Goal: Task Accomplishment & Management: Manage account settings

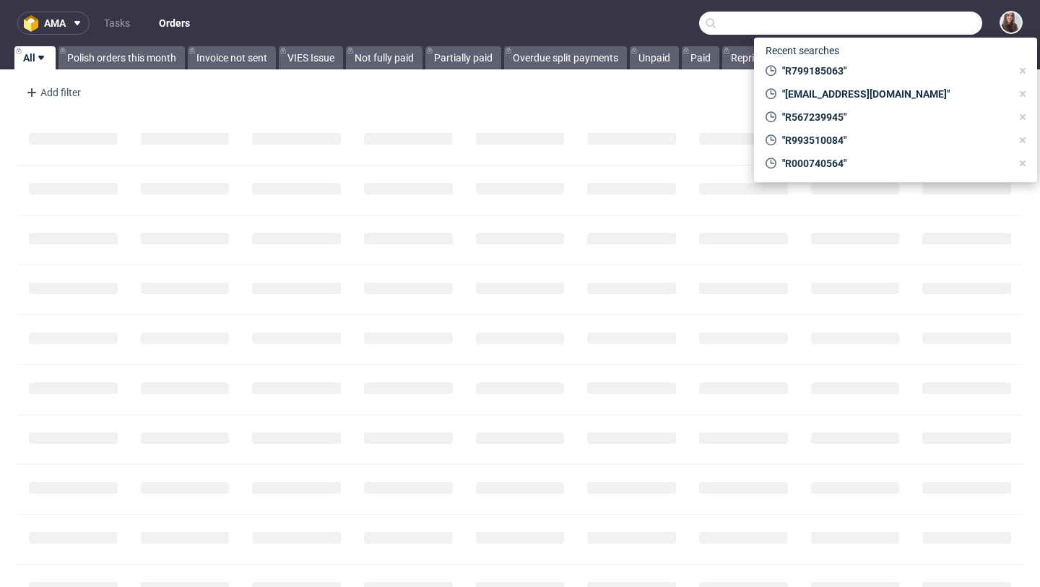
click at [909, 28] on input "text" at bounding box center [840, 23] width 283 height 23
paste input "R905119654"
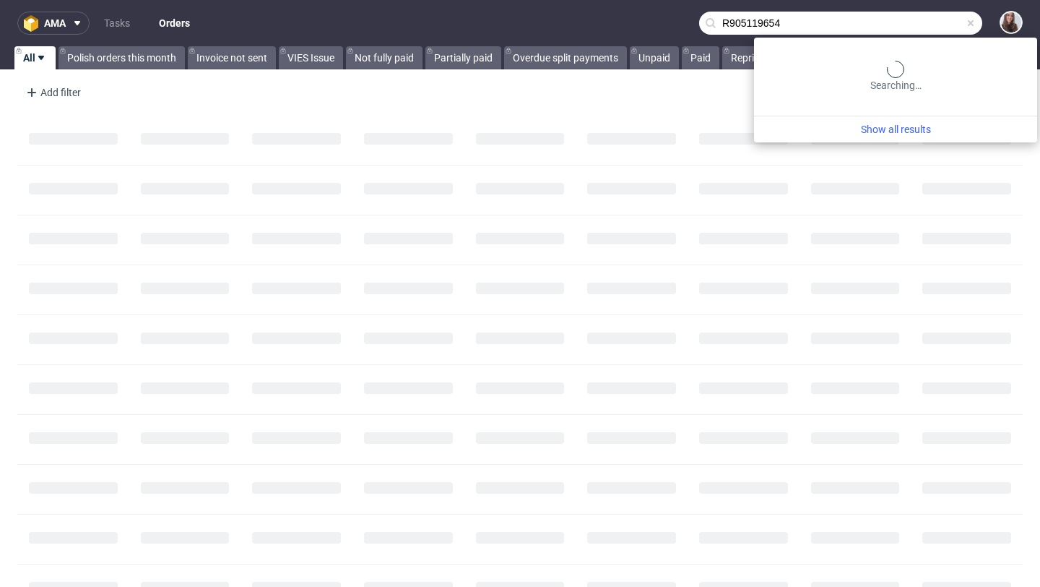
type input "R905119654"
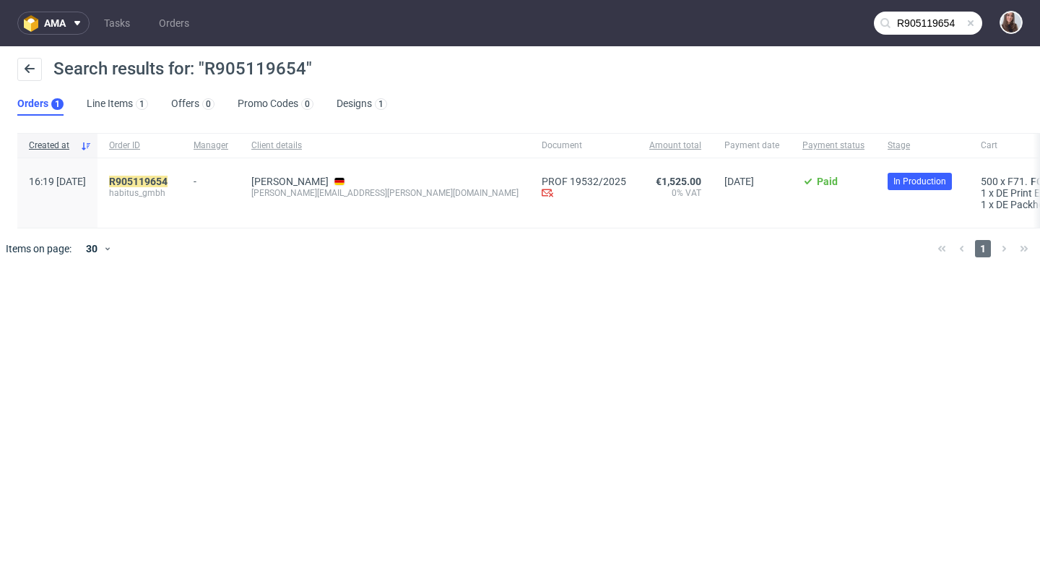
click at [182, 173] on div "R905119654 habitus_gmbh" at bounding box center [140, 192] width 85 height 69
click at [182, 174] on div "R905119654 habitus_gmbh" at bounding box center [140, 192] width 85 height 69
click at [168, 180] on mark "R905119654" at bounding box center [138, 182] width 59 height 12
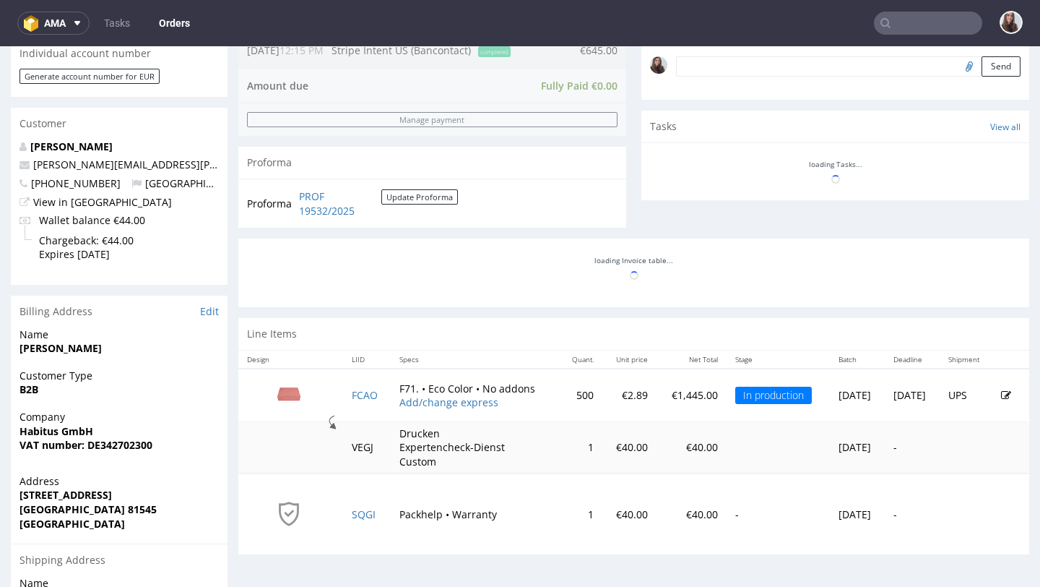
scroll to position [463, 0]
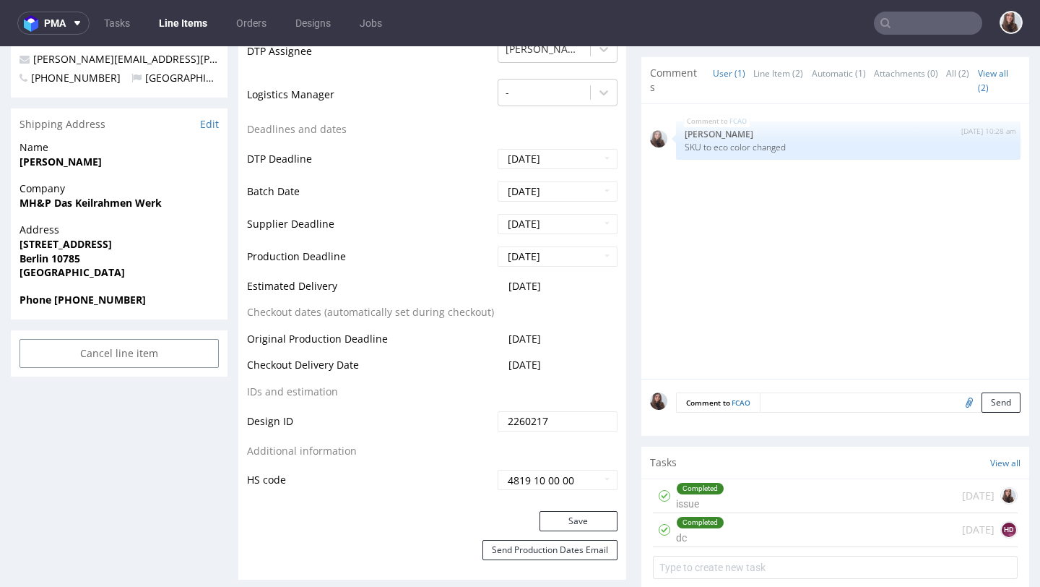
scroll to position [517, 0]
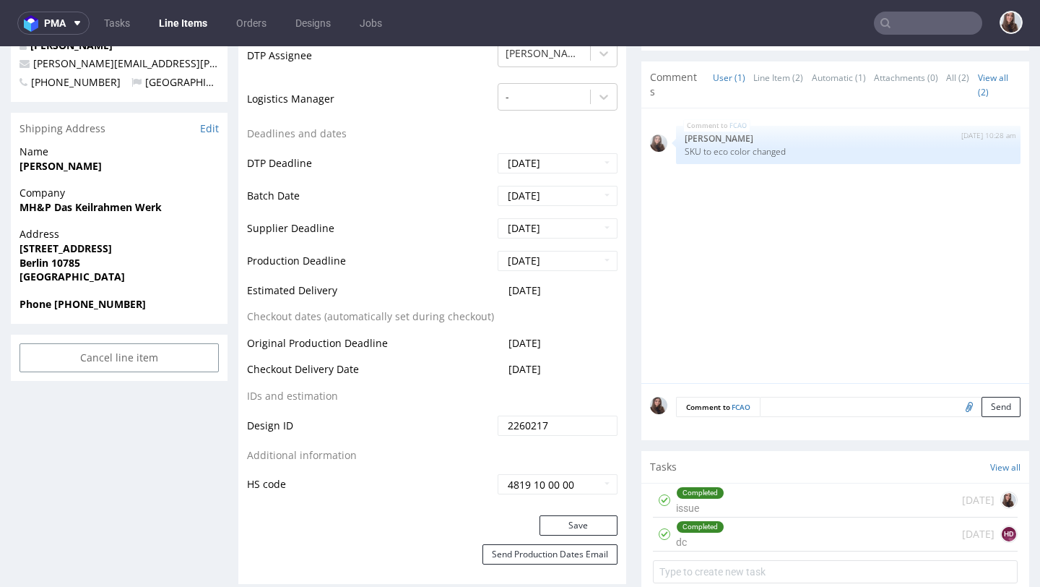
drag, startPoint x: 565, startPoint y: 287, endPoint x: 501, endPoint y: 287, distance: 63.6
click at [501, 287] on td "[DATE]" at bounding box center [556, 295] width 124 height 27
copy span "[DATE]"
drag, startPoint x: 571, startPoint y: 369, endPoint x: 248, endPoint y: 371, distance: 323.0
click at [248, 371] on tr "Checkout Delivery Date [DATE]" at bounding box center [432, 374] width 371 height 27
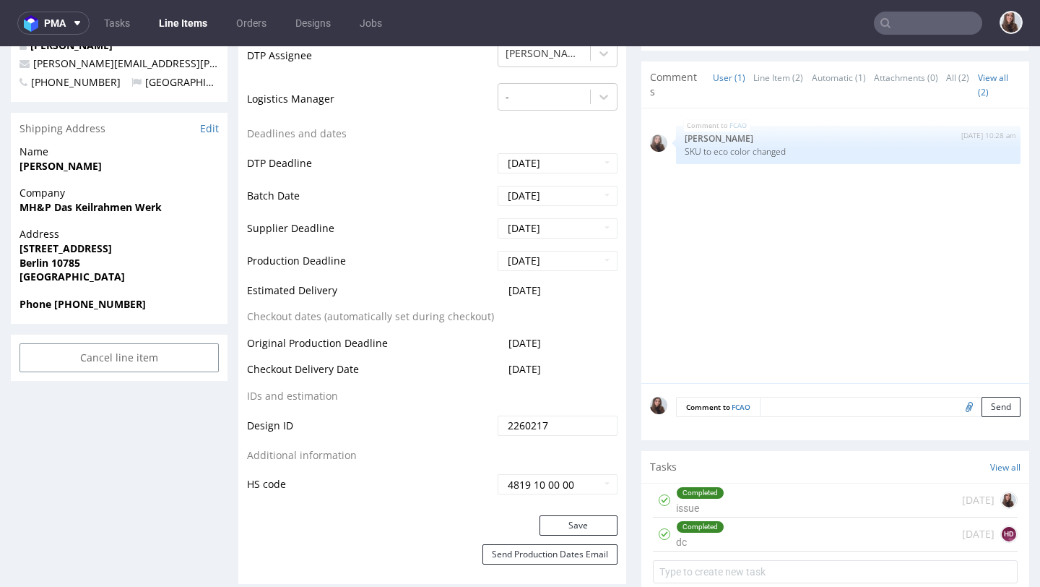
copy tr "Checkout Delivery Date [DATE]"
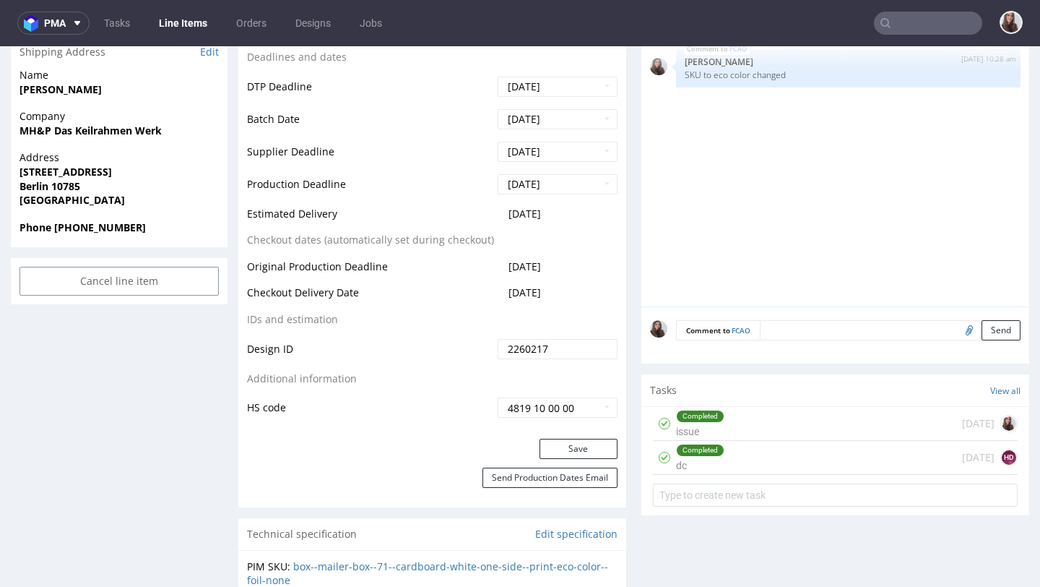
scroll to position [717, 0]
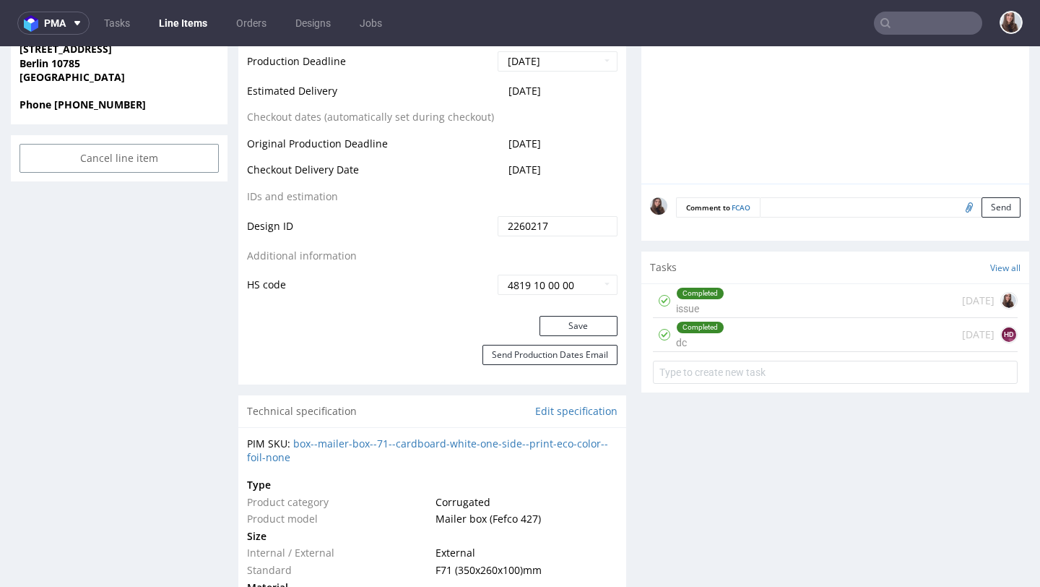
click at [574, 183] on td "[DATE]" at bounding box center [556, 174] width 124 height 27
drag, startPoint x: 571, startPoint y: 171, endPoint x: 503, endPoint y: 171, distance: 67.9
click at [503, 171] on td "[DATE]" at bounding box center [556, 174] width 124 height 27
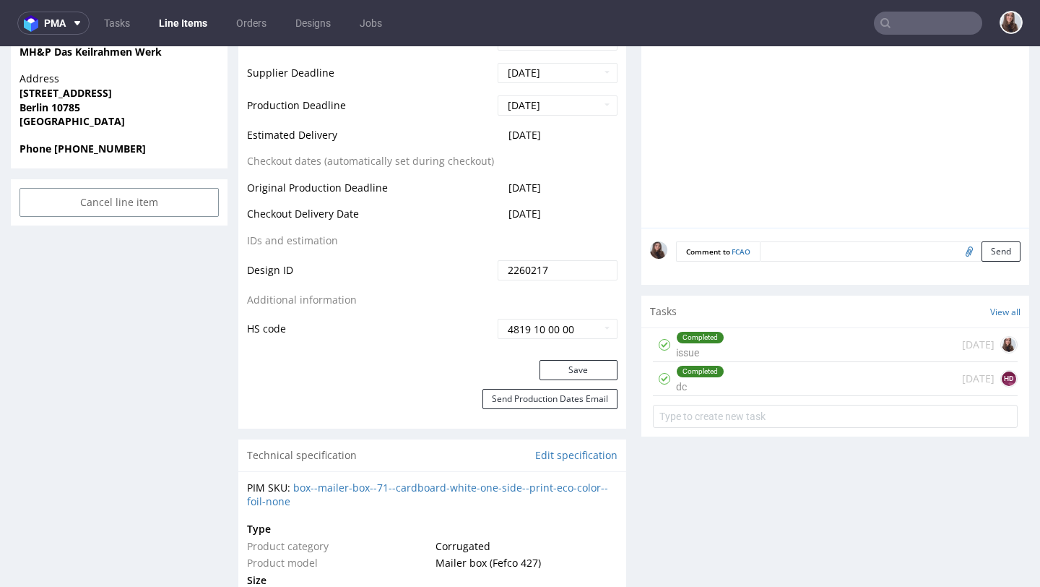
scroll to position [672, 0]
drag, startPoint x: 566, startPoint y: 137, endPoint x: 490, endPoint y: 139, distance: 75.9
click at [494, 139] on td "[DATE]" at bounding box center [556, 140] width 124 height 27
copy span "[DATE]"
click at [923, 29] on input "text" at bounding box center [928, 23] width 108 height 23
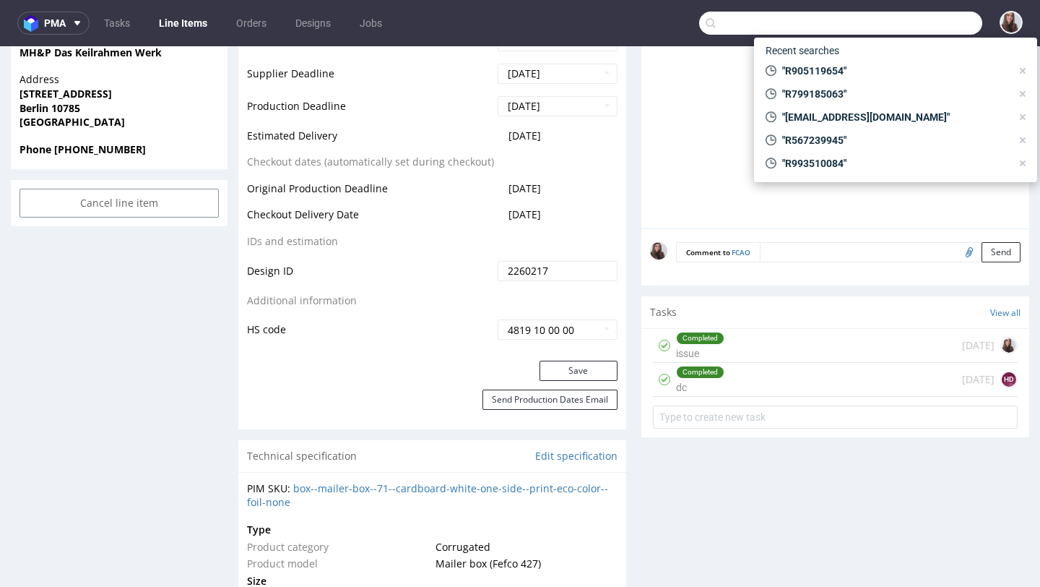
paste input "R292783168"
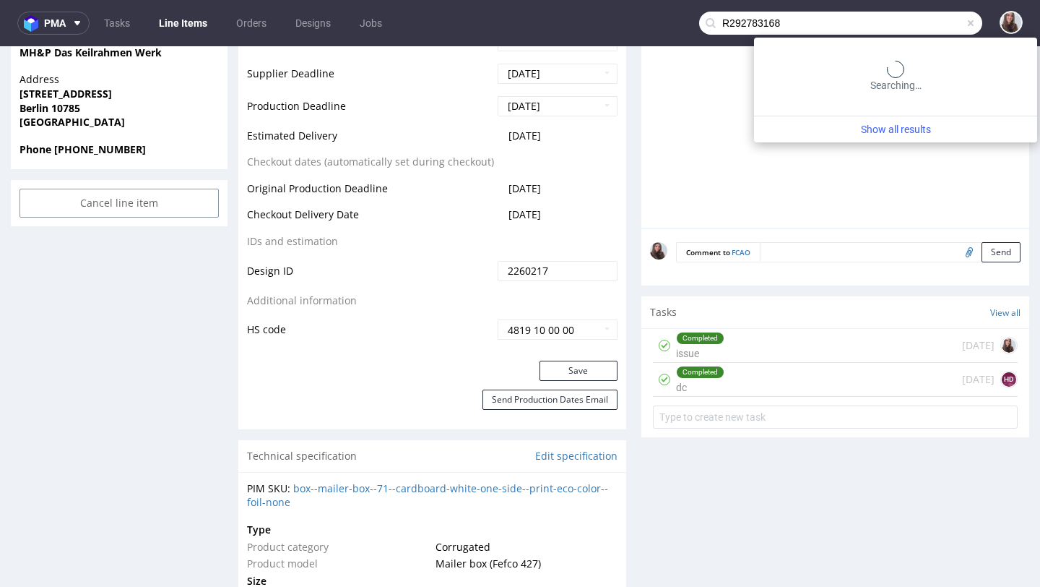
type input "R292783168"
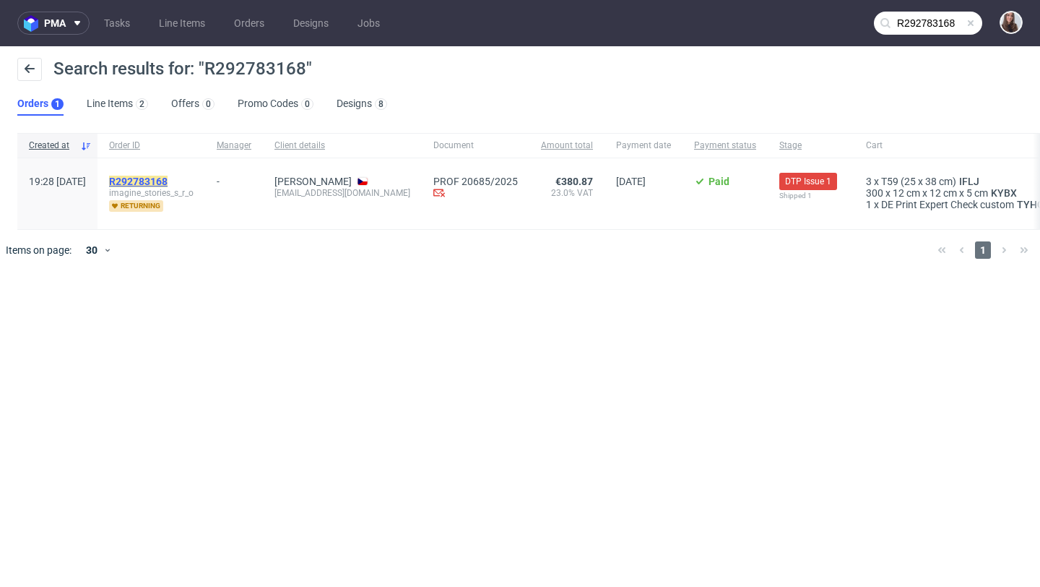
click at [168, 179] on mark "R292783168" at bounding box center [138, 182] width 59 height 12
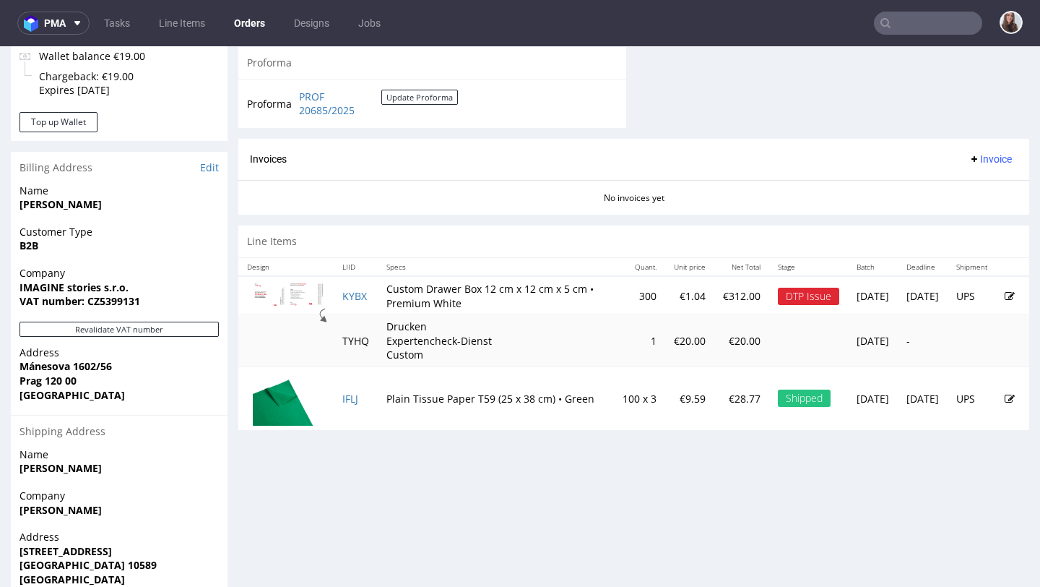
scroll to position [626, 0]
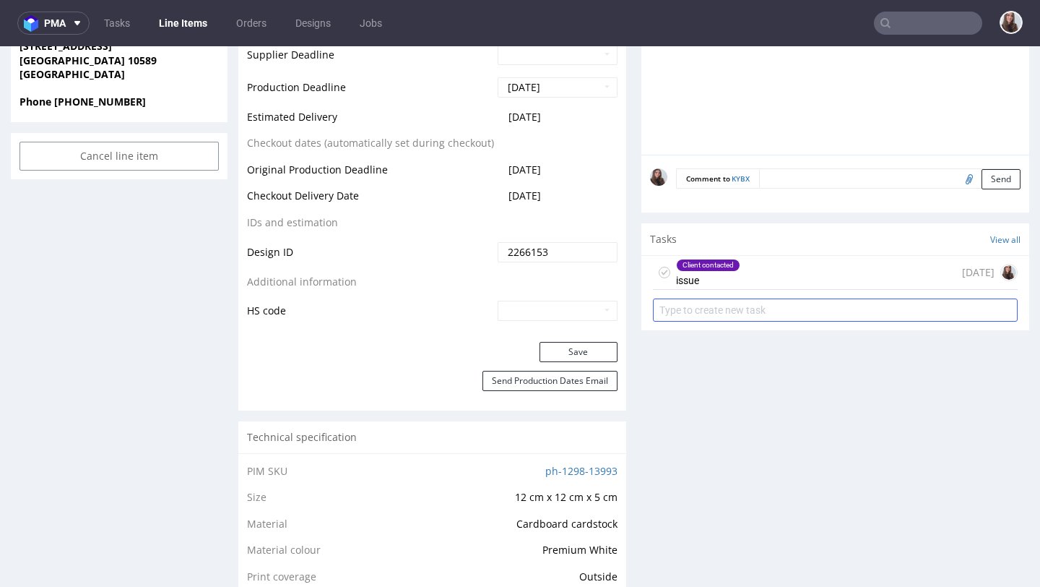
scroll to position [716, 0]
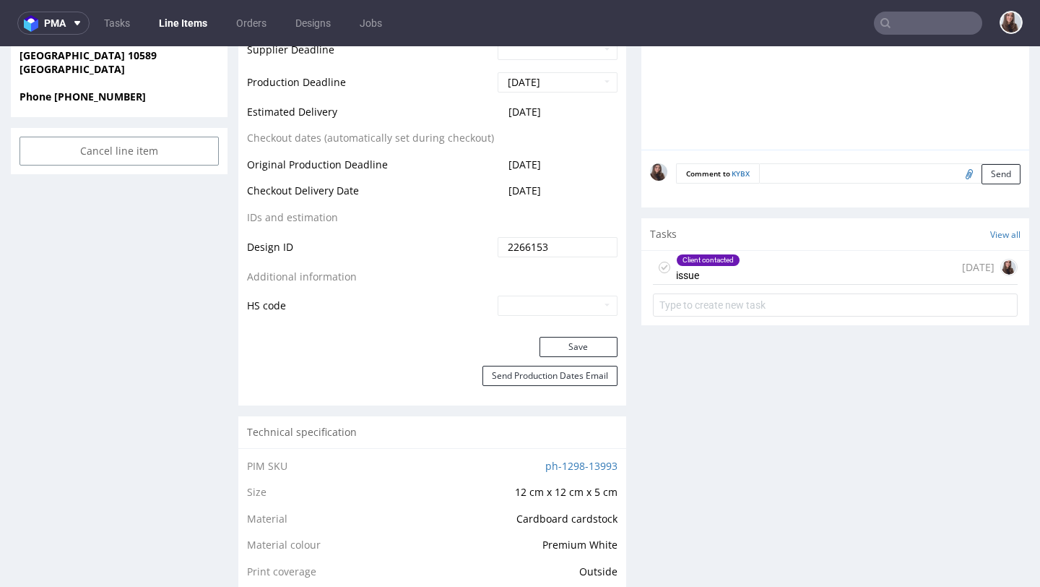
click at [749, 279] on div "Client contacted issue [DATE]" at bounding box center [835, 268] width 365 height 34
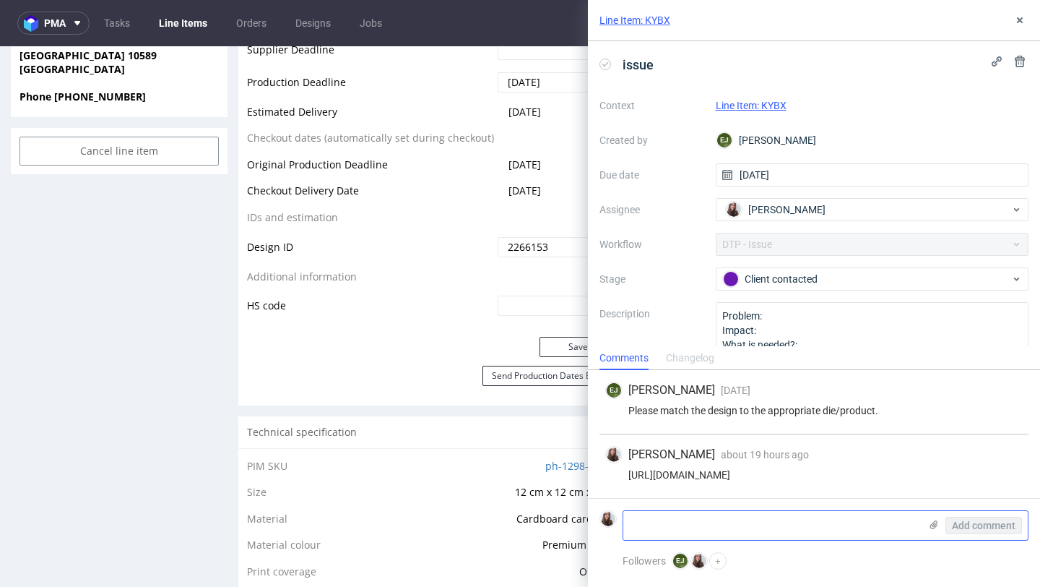
click at [702, 512] on textarea at bounding box center [772, 525] width 296 height 29
paste textarea "I need more specific feedback than just "adjust the layouts", especially as I h…"
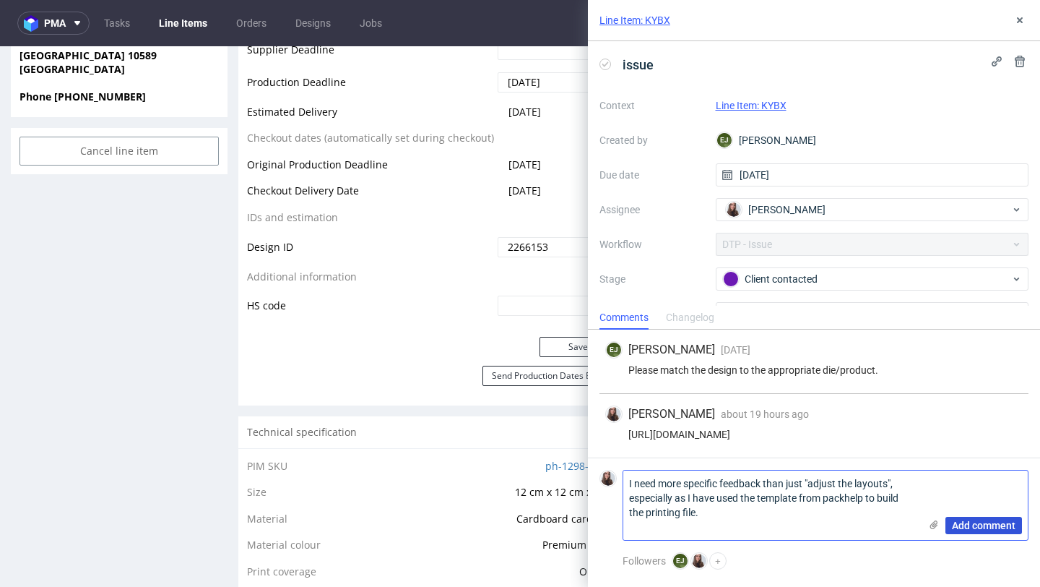
type textarea "I need more specific feedback than just "adjust the layouts", especially as I h…"
click at [967, 525] on span "Add comment" at bounding box center [984, 525] width 64 height 10
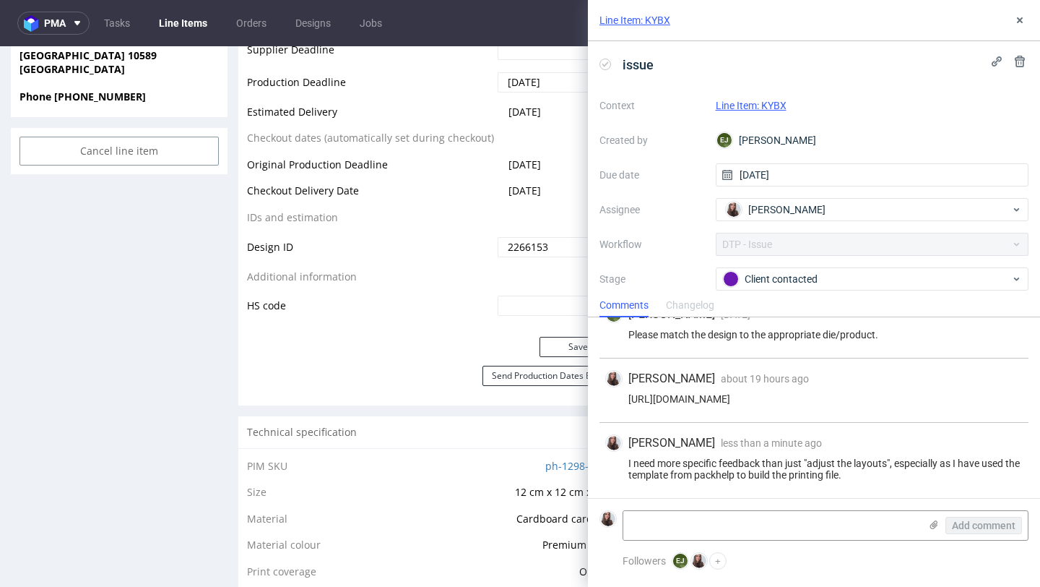
click at [762, 100] on link "Line Item: KYBX" at bounding box center [751, 106] width 71 height 12
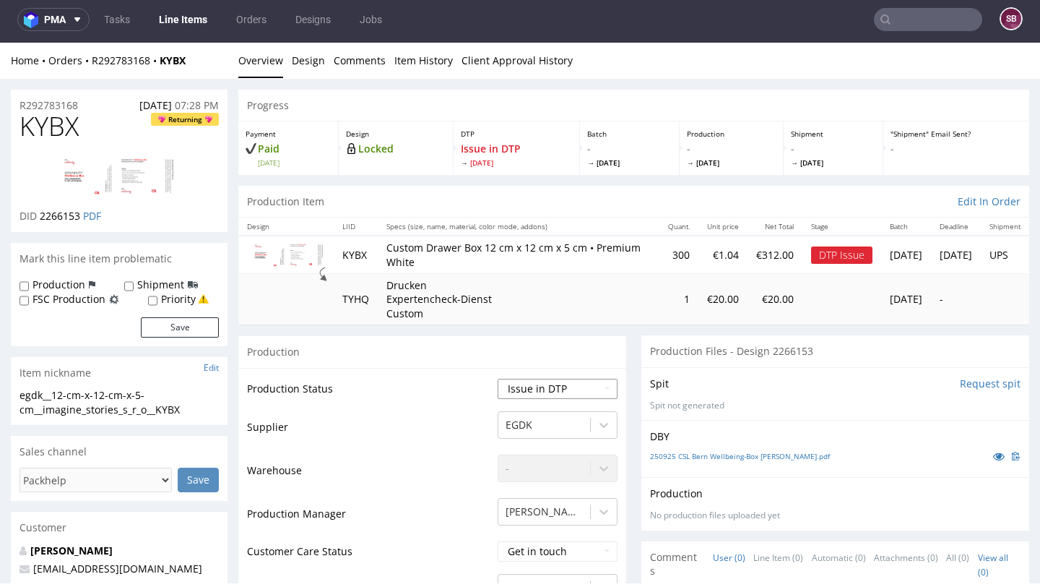
click at [542, 385] on select "Waiting for Artwork Waiting for Diecut Waiting for Mockup Waiting for DTP Waiti…" at bounding box center [558, 389] width 120 height 20
select select "back_for_dtp"
click at [498, 379] on select "Waiting for Artwork Waiting for Diecut Waiting for Mockup Waiting for DTP Waiti…" at bounding box center [558, 389] width 120 height 20
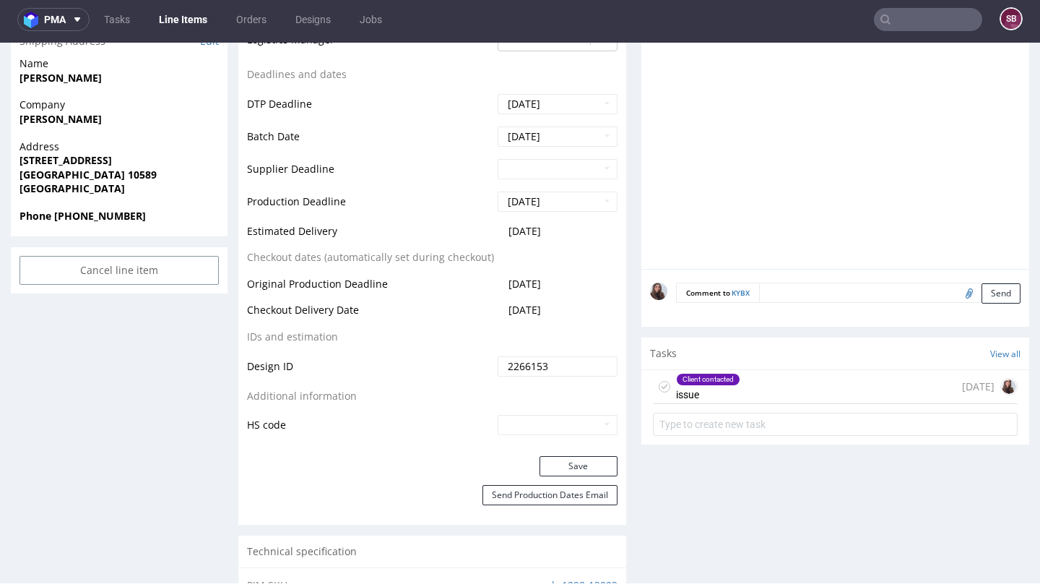
scroll to position [600, 0]
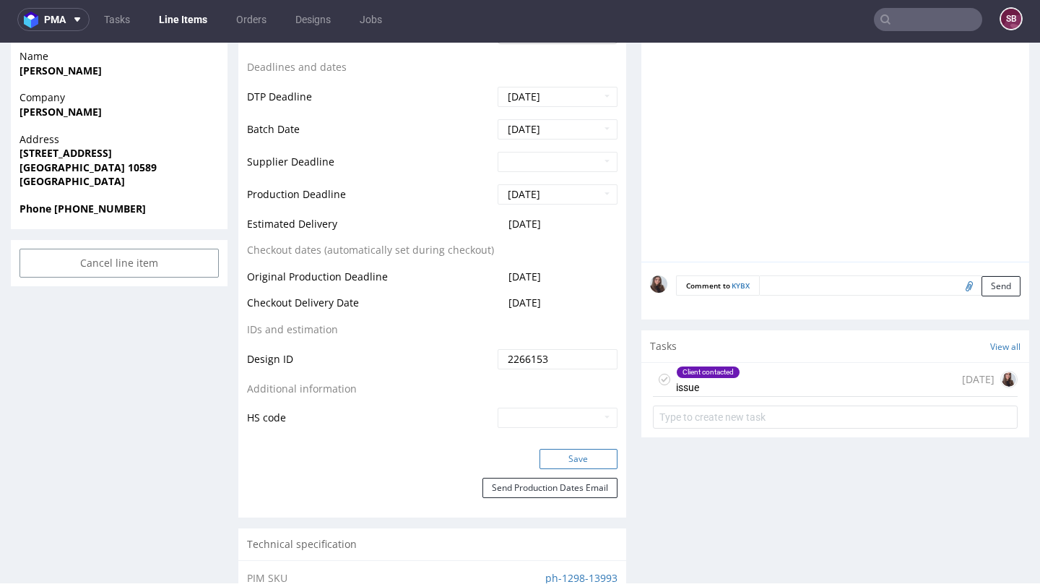
click at [565, 457] on button "Save" at bounding box center [579, 459] width 78 height 20
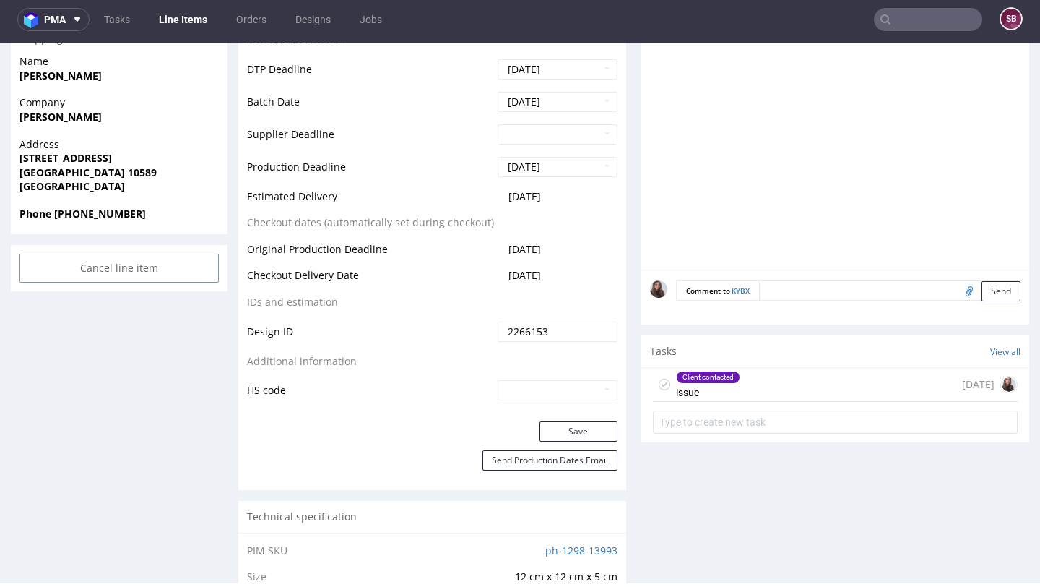
scroll to position [598, 0]
